Goal: Information Seeking & Learning: Learn about a topic

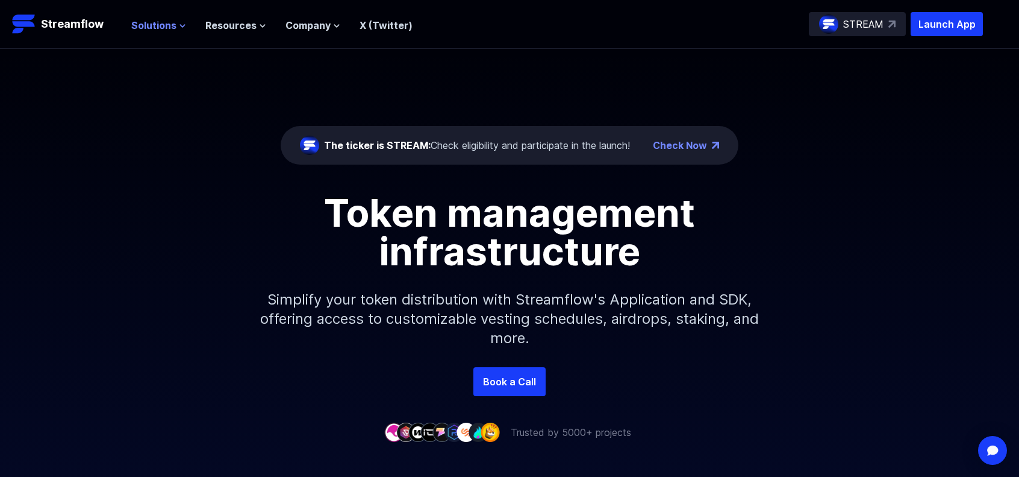
click at [156, 25] on span "Solutions" at bounding box center [153, 25] width 45 height 14
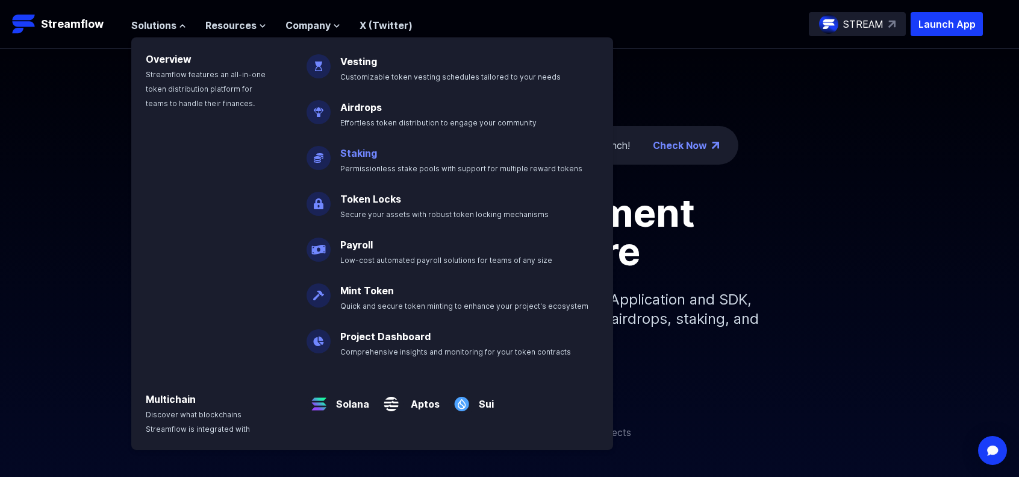
click at [335, 160] on p "Staking Permissionless stake pools with support for multiple reward tokens" at bounding box center [470, 155] width 274 height 39
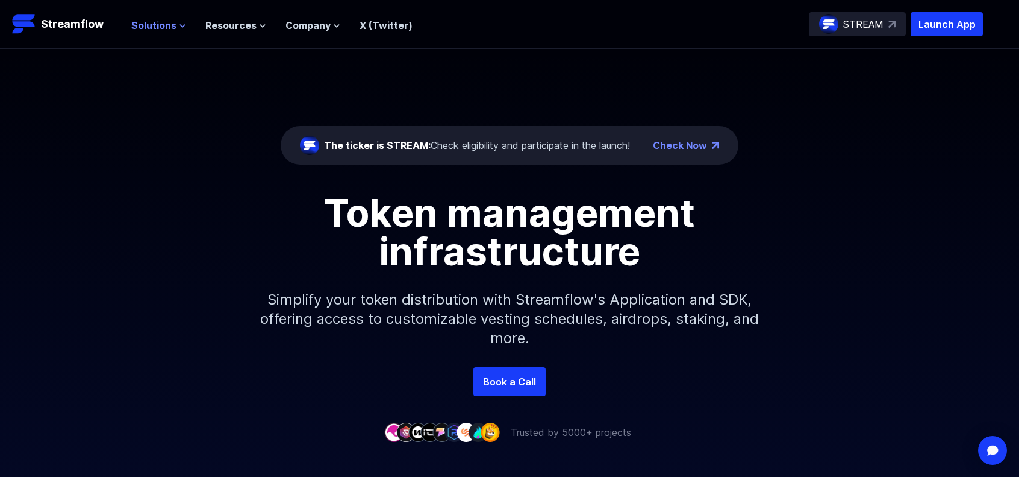
click at [161, 19] on span "Solutions" at bounding box center [153, 25] width 45 height 14
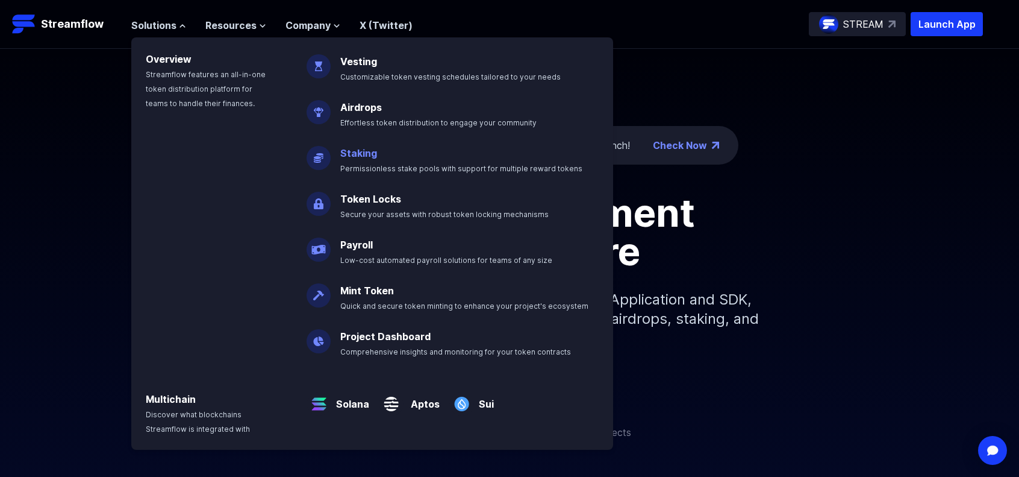
click at [347, 148] on link "Staking" at bounding box center [358, 153] width 37 height 12
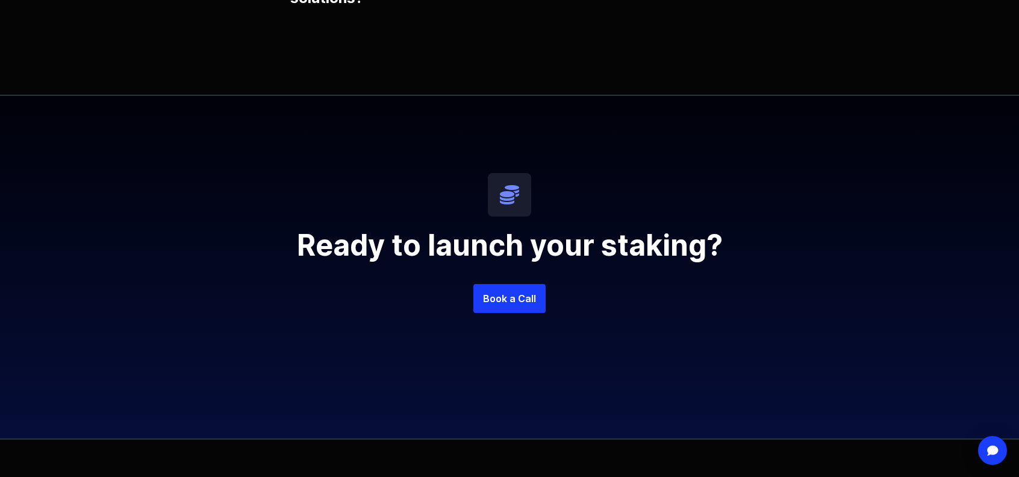
scroll to position [2892, 0]
